Goal: Navigation & Orientation: Find specific page/section

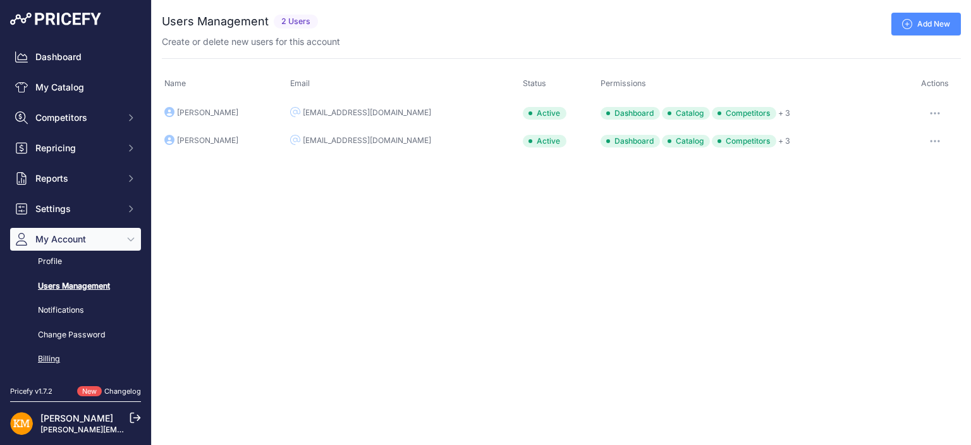
click at [51, 358] on link "Billing" at bounding box center [75, 359] width 131 height 22
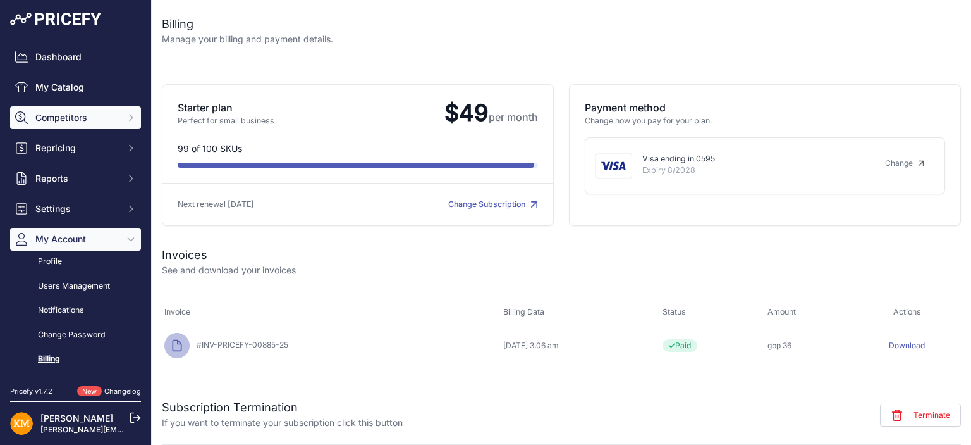
click at [55, 118] on span "Competitors" at bounding box center [76, 117] width 83 height 13
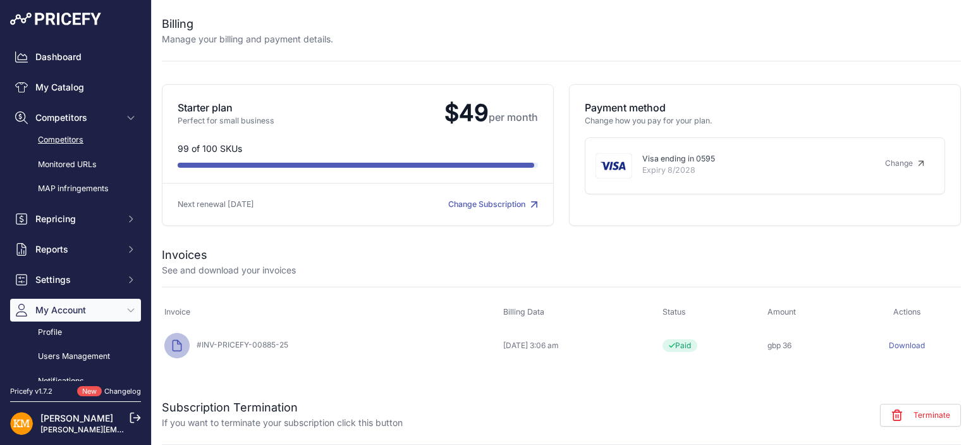
click at [71, 138] on link "Competitors" at bounding box center [75, 140] width 131 height 22
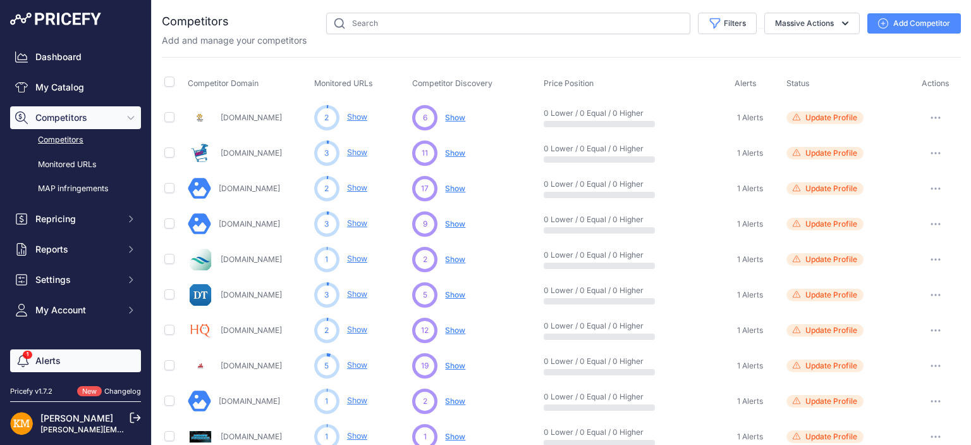
click at [34, 360] on link "Alerts" at bounding box center [75, 360] width 131 height 23
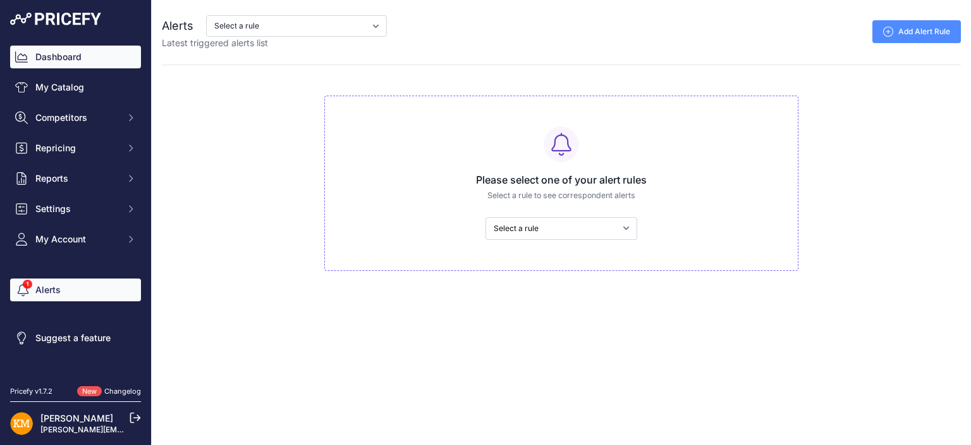
click at [61, 61] on link "Dashboard" at bounding box center [75, 57] width 131 height 23
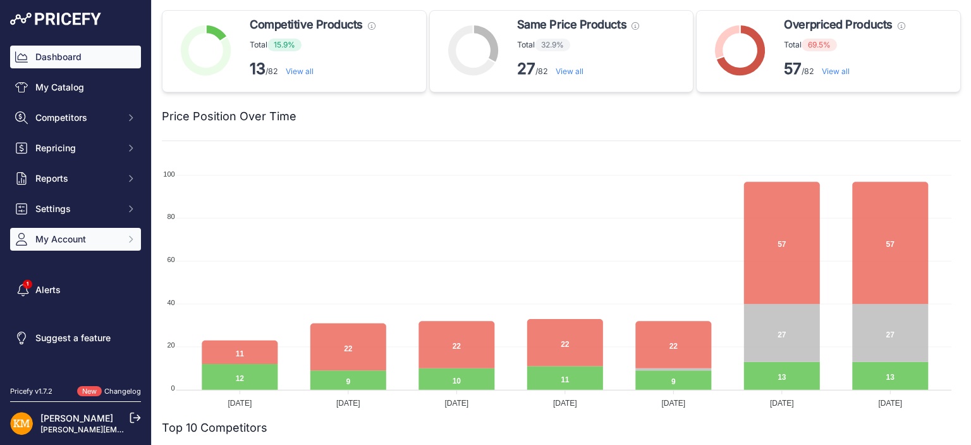
click at [55, 238] on span "My Account" at bounding box center [76, 239] width 83 height 13
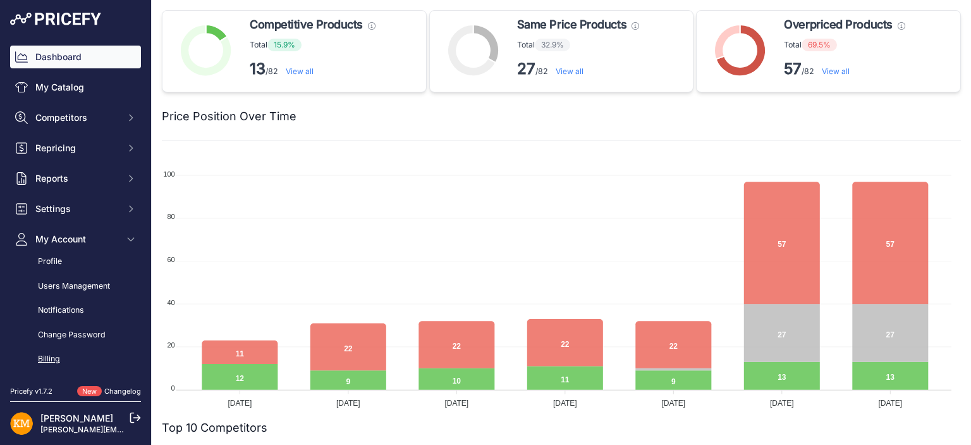
click at [51, 355] on link "Billing" at bounding box center [75, 359] width 131 height 22
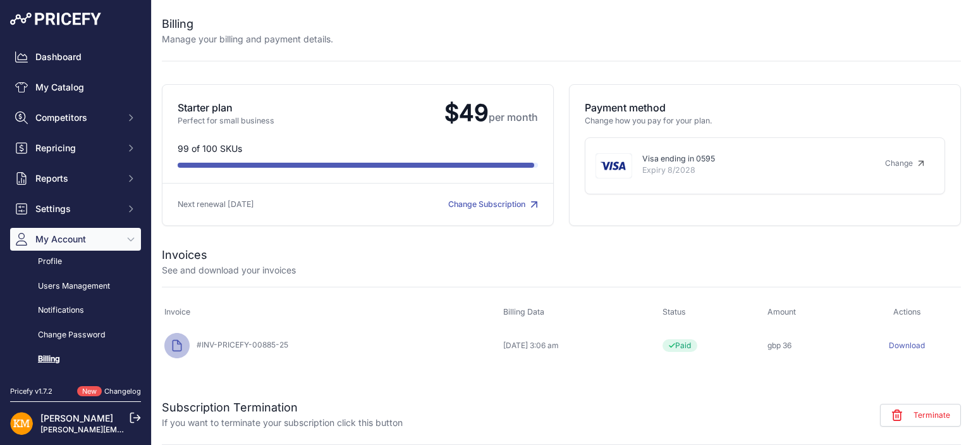
click at [470, 202] on link "Change Subscription" at bounding box center [493, 203] width 90 height 9
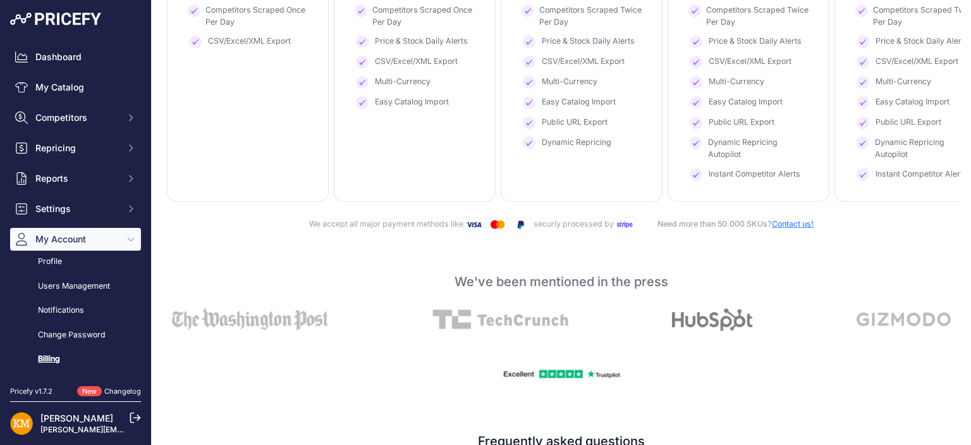
scroll to position [253, 0]
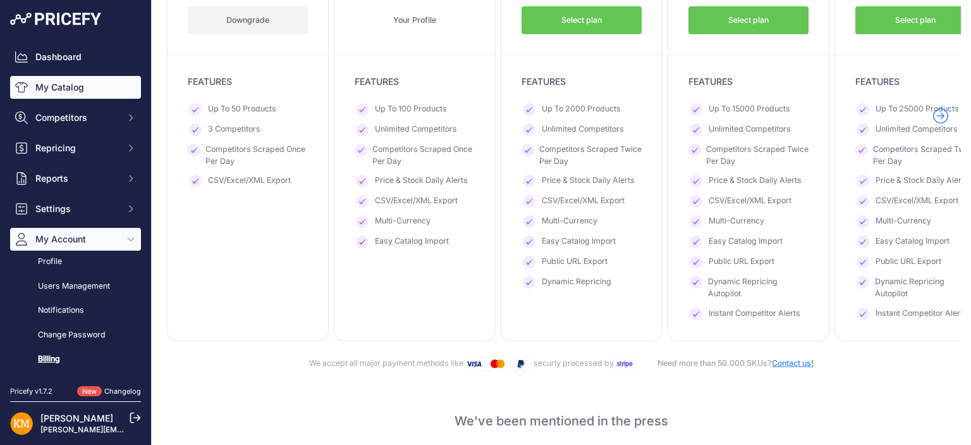
click at [68, 94] on link "My Catalog" at bounding box center [75, 87] width 131 height 23
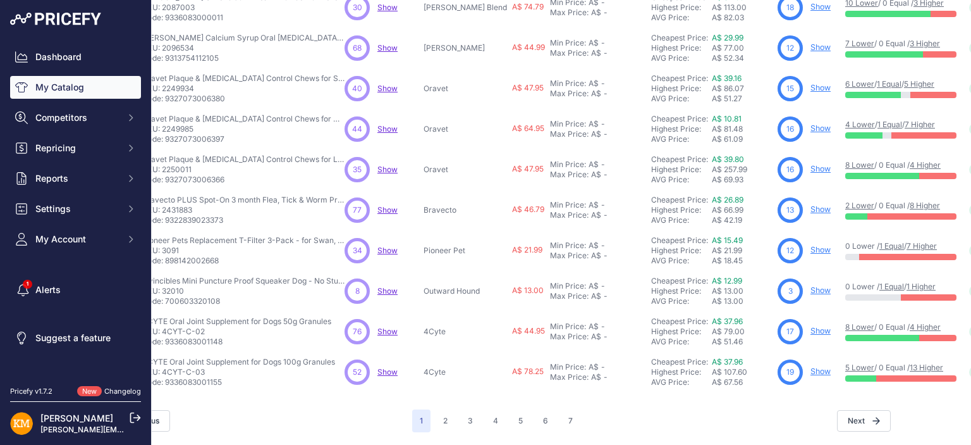
scroll to position [323, 65]
click at [442, 417] on button "2" at bounding box center [446, 420] width 20 height 23
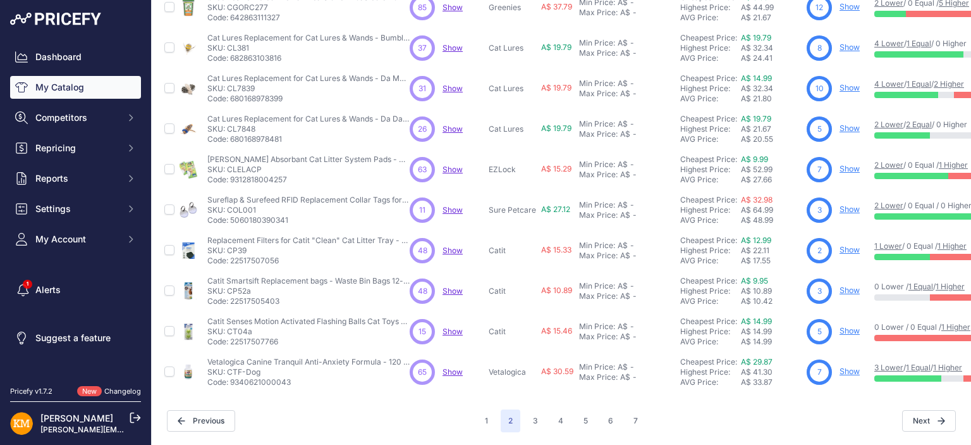
scroll to position [323, 0]
click at [531, 409] on button "3" at bounding box center [535, 420] width 20 height 23
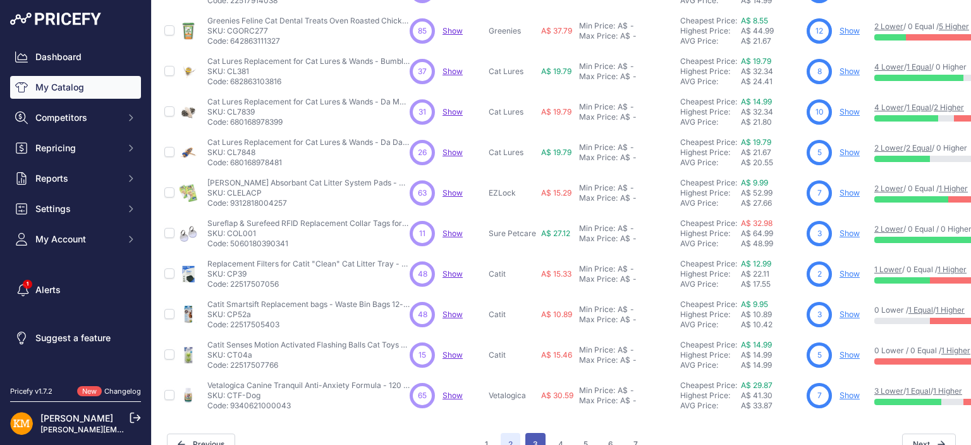
scroll to position [355, 0]
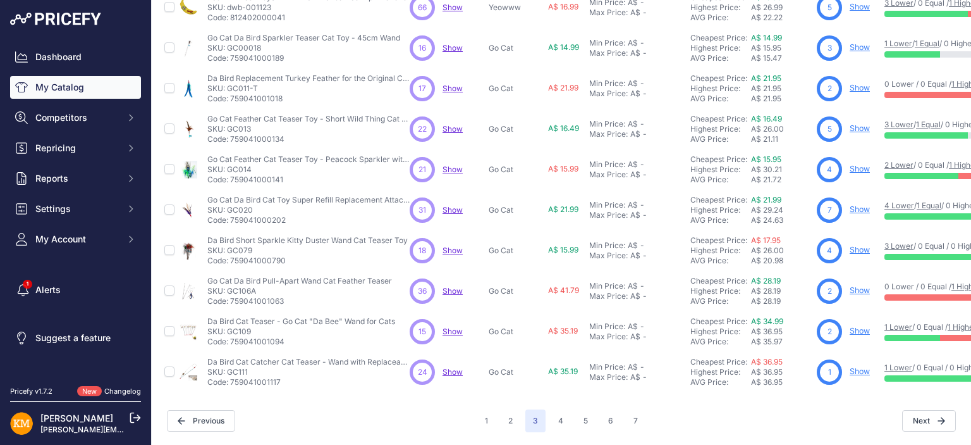
scroll to position [323, 0]
click at [553, 412] on button "4" at bounding box center [561, 420] width 20 height 23
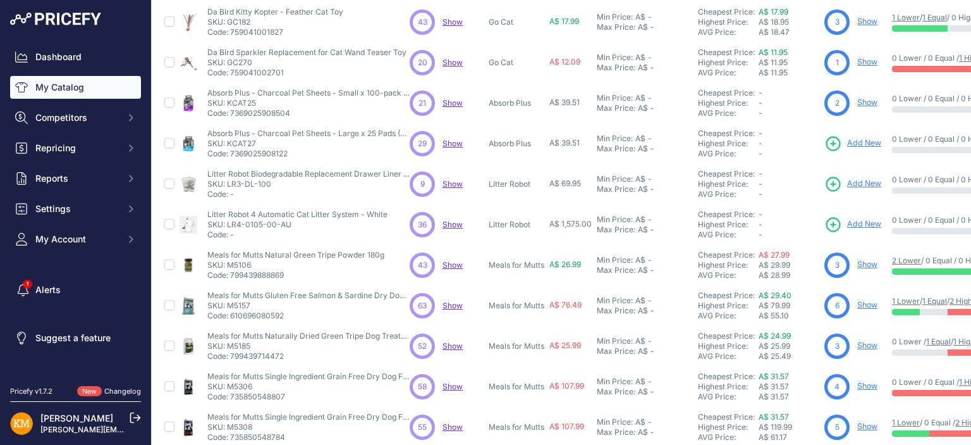
scroll to position [323, 0]
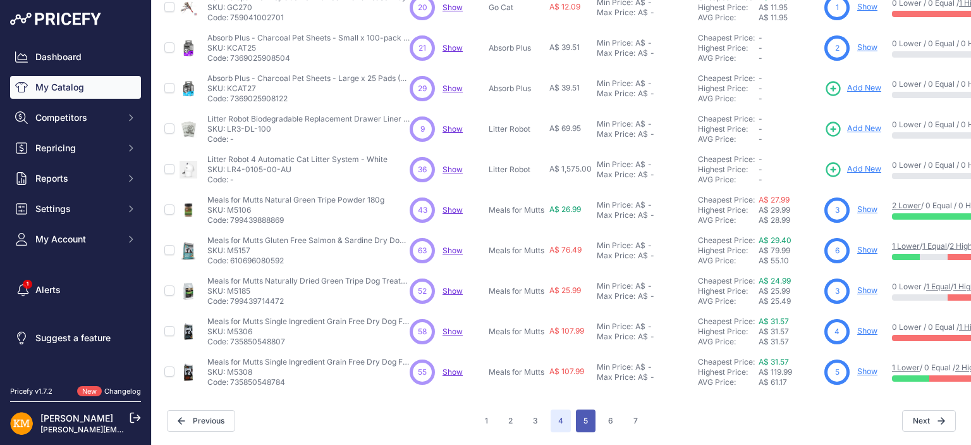
click at [583, 409] on button "5" at bounding box center [586, 420] width 20 height 23
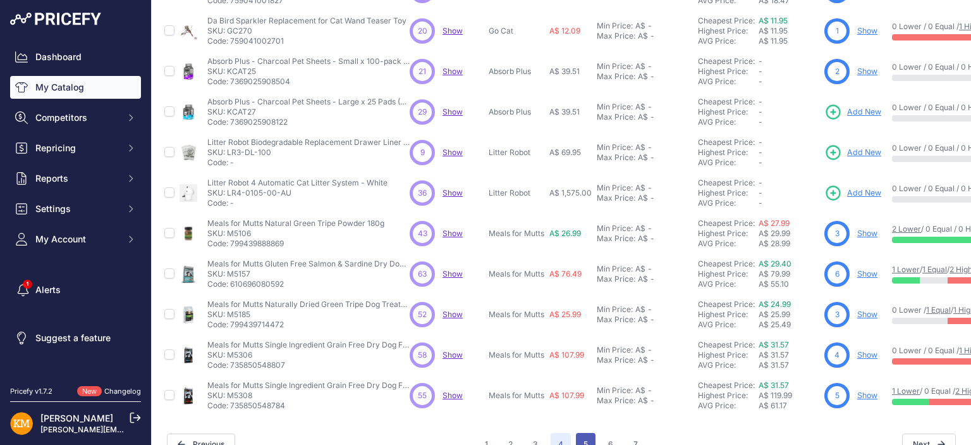
scroll to position [355, 0]
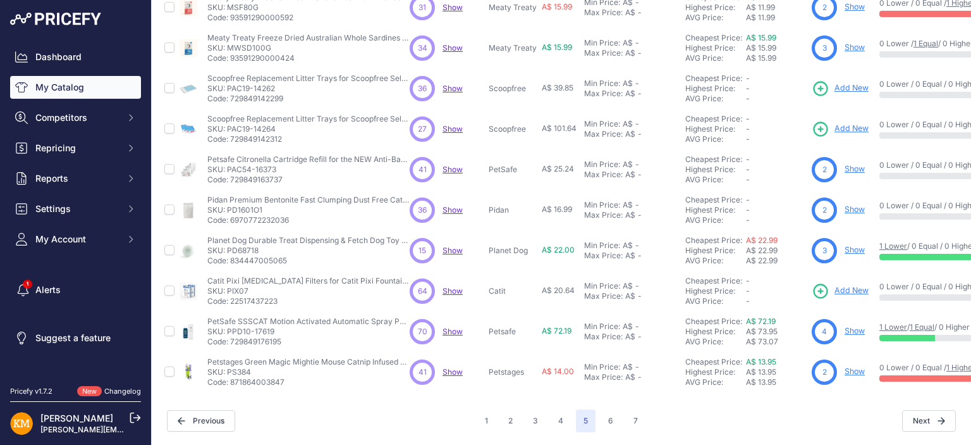
scroll to position [323, 0]
click at [557, 409] on button "4" at bounding box center [561, 420] width 20 height 23
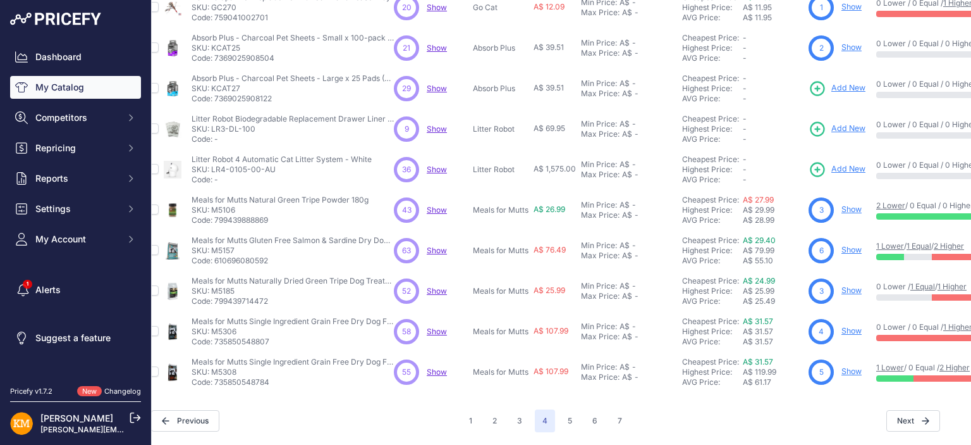
scroll to position [323, 0]
